Goal: Find specific page/section

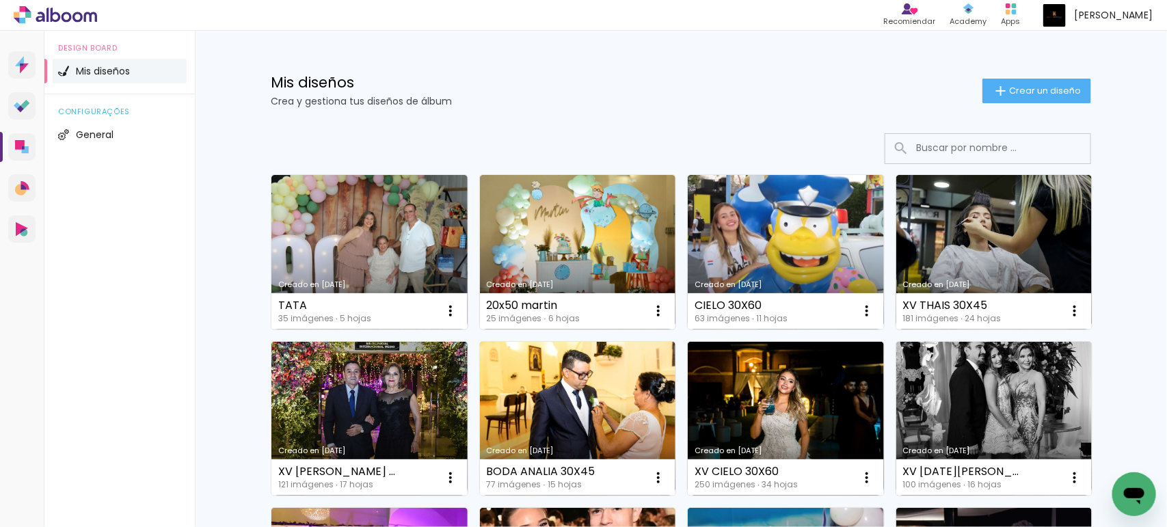
click at [938, 140] on input at bounding box center [1006, 148] width 195 height 28
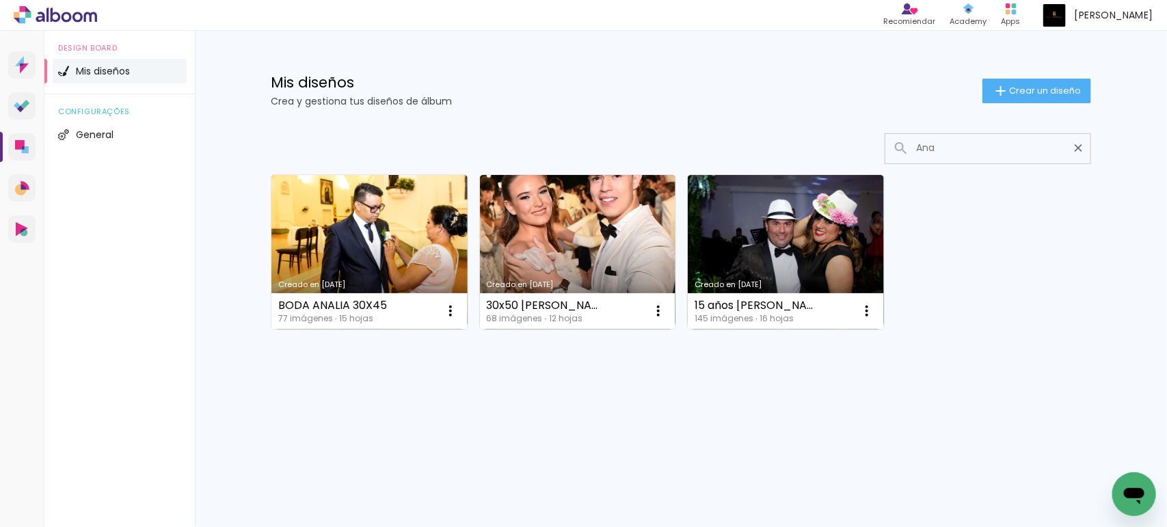
click at [1065, 146] on input "Ana" at bounding box center [994, 148] width 171 height 28
type input "Ana"
type paper-input "Ana"
click at [1074, 149] on iron-icon at bounding box center [1078, 147] width 13 height 13
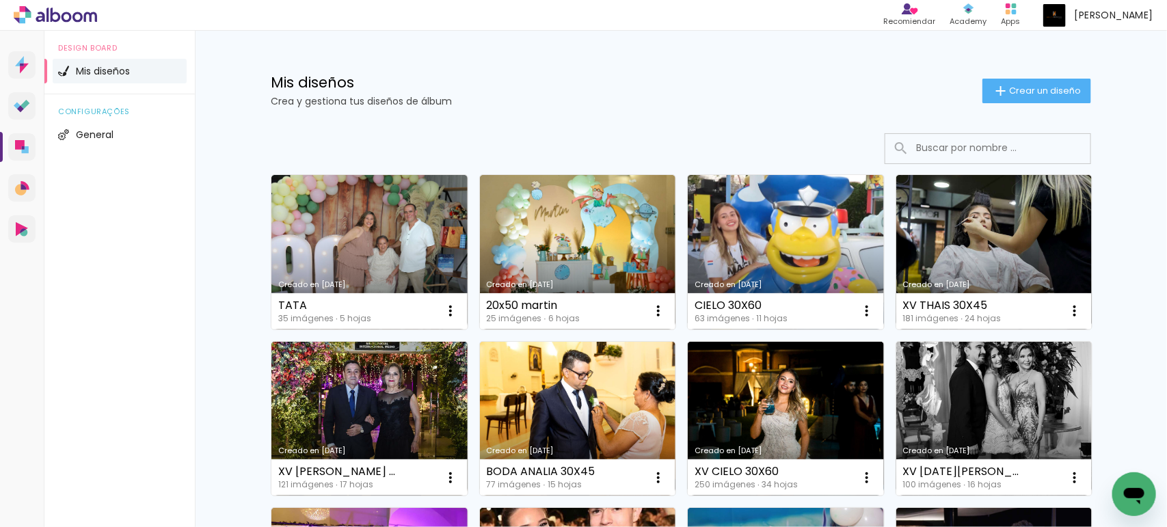
click at [1016, 148] on input at bounding box center [1006, 148] width 195 height 28
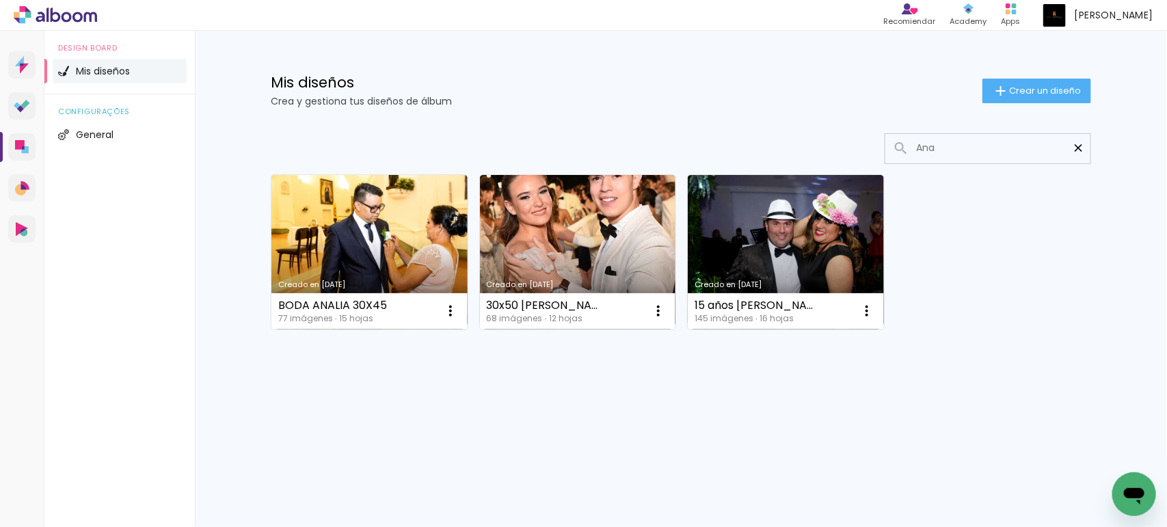
type input "Ana"
click at [1070, 152] on paper-icon-button at bounding box center [1078, 148] width 24 height 24
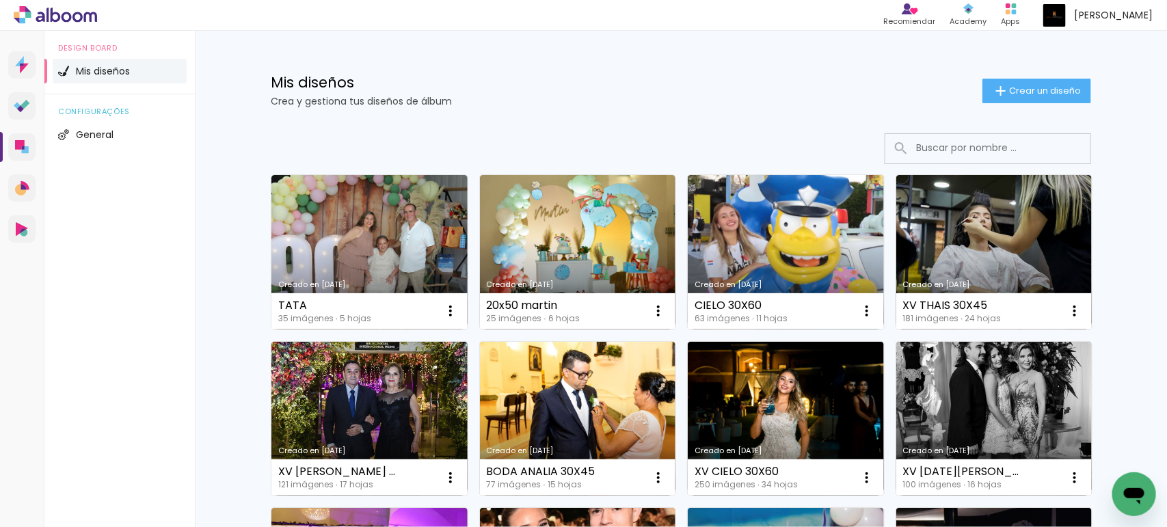
click at [933, 135] on input at bounding box center [1006, 148] width 195 height 28
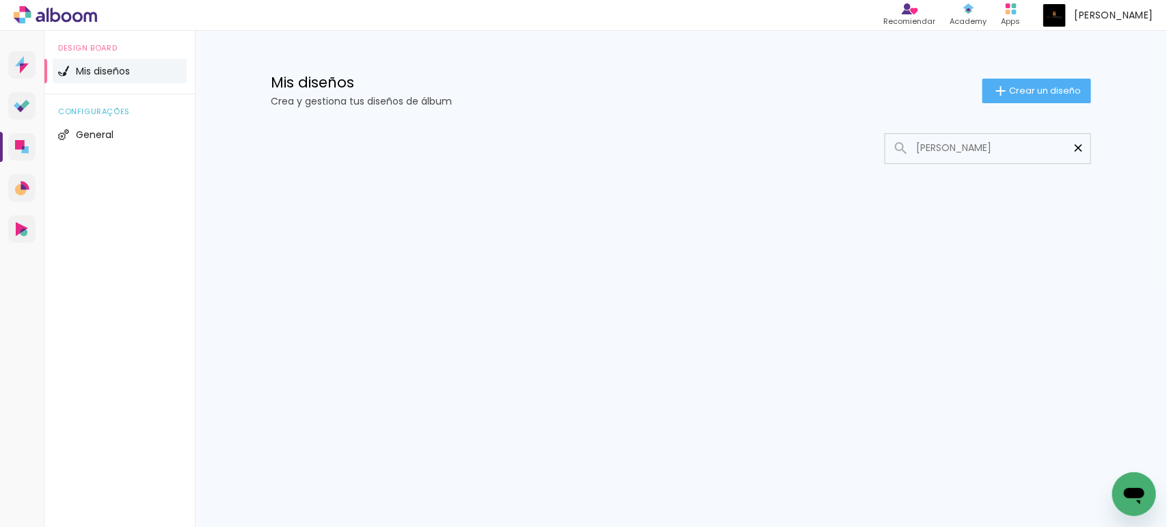
type input "[PERSON_NAME]"
type paper-input "[PERSON_NAME]"
click at [1075, 149] on iron-icon at bounding box center [1078, 147] width 13 height 13
